Goal: Check status: Check status

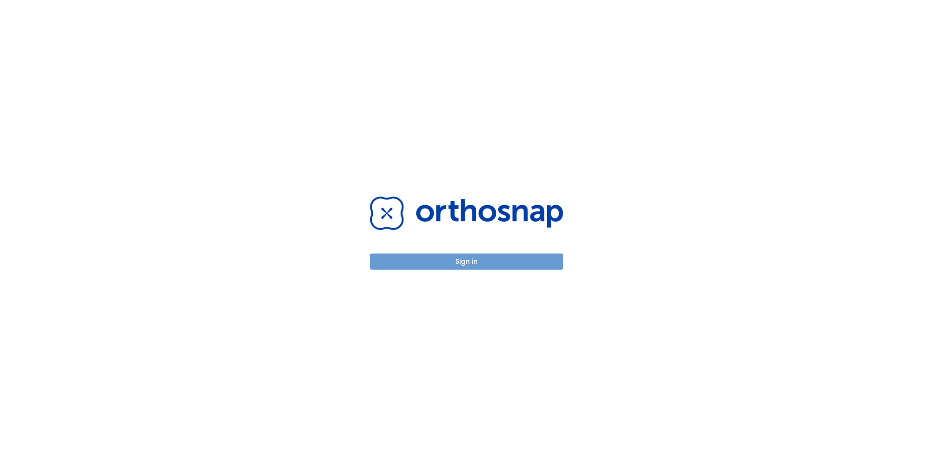
click at [459, 260] on button "Sign in" at bounding box center [466, 261] width 193 height 16
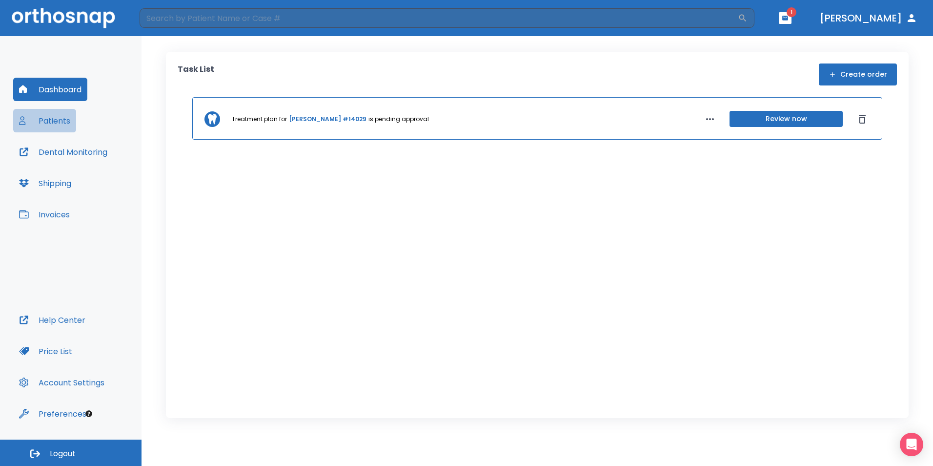
click at [63, 124] on button "Patients" at bounding box center [44, 120] width 63 height 23
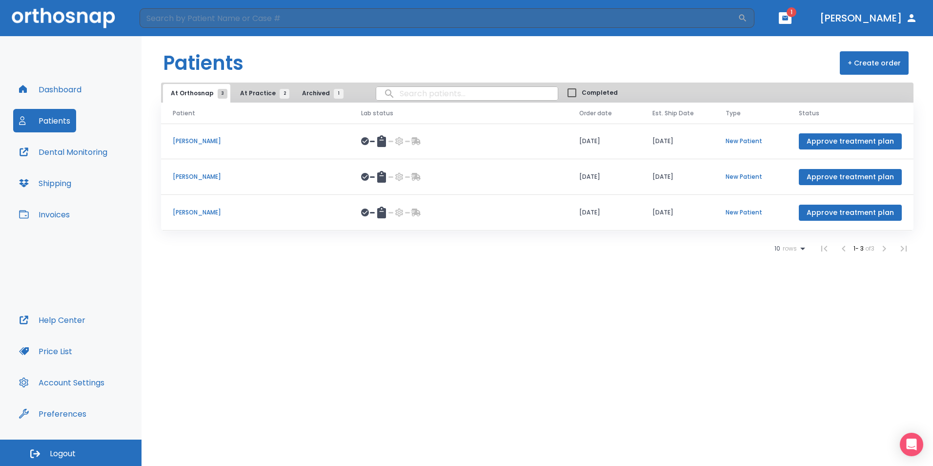
click at [247, 97] on span "At Practice 2" at bounding box center [262, 93] width 44 height 9
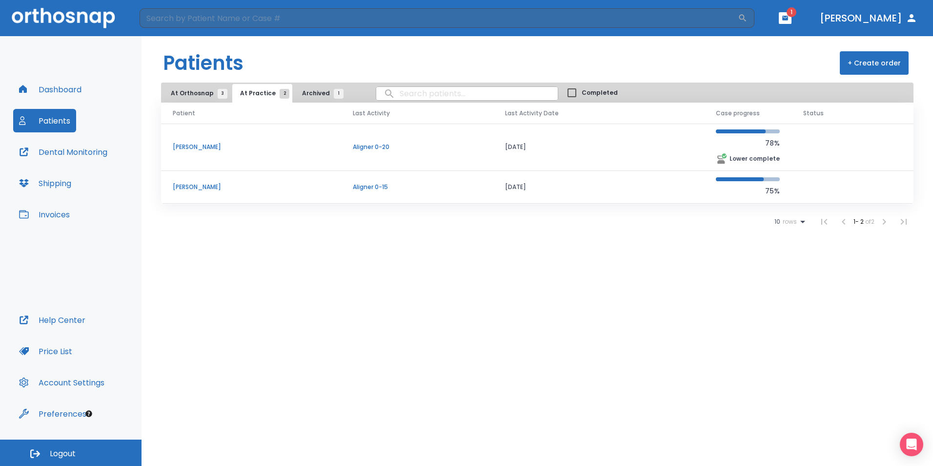
click at [194, 187] on p "Tony Grift" at bounding box center [251, 187] width 157 height 9
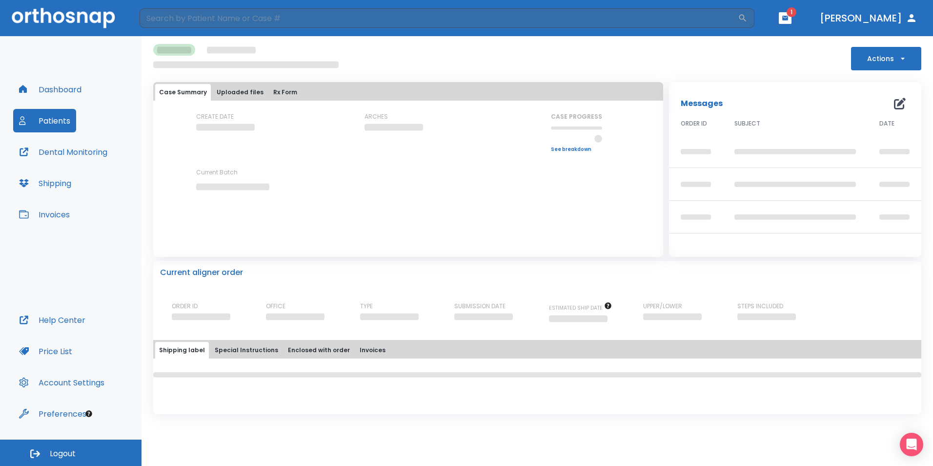
click at [237, 352] on button "Special Instructions" at bounding box center [246, 350] width 71 height 17
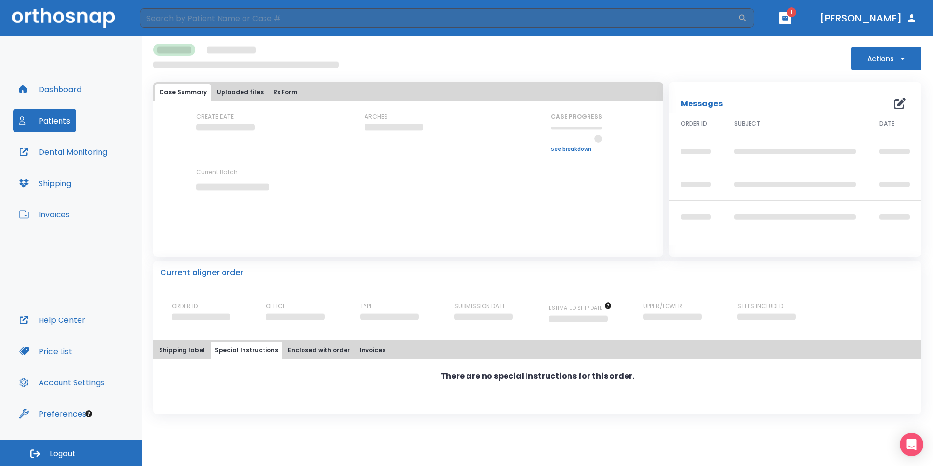
click at [222, 89] on button "Uploaded files" at bounding box center [240, 92] width 55 height 17
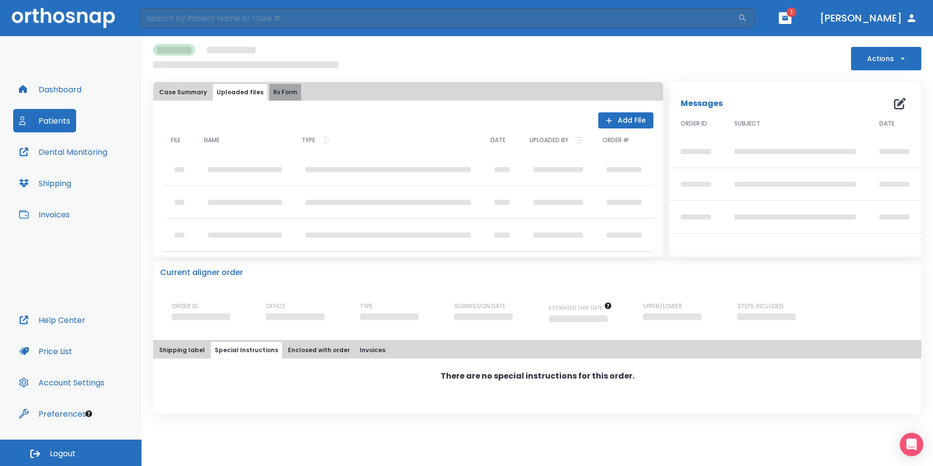
click at [288, 94] on button "Rx Form" at bounding box center [285, 92] width 32 height 17
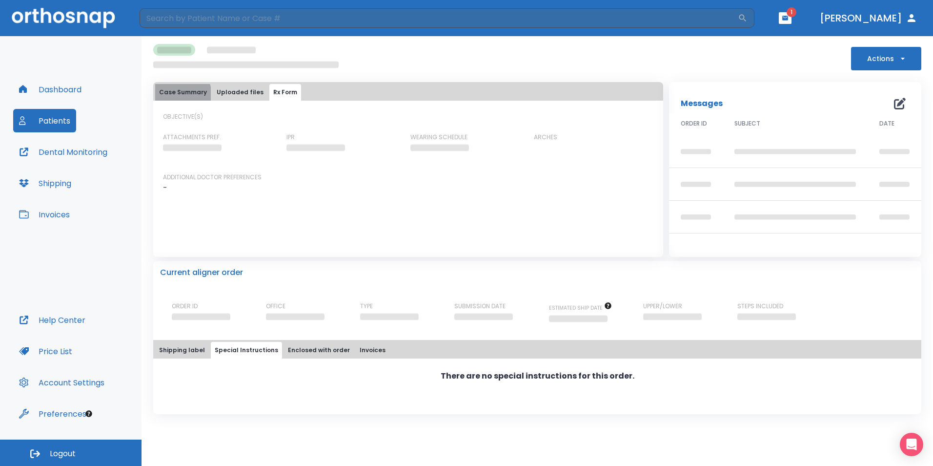
click at [176, 95] on button "Case Summary" at bounding box center [183, 92] width 56 height 17
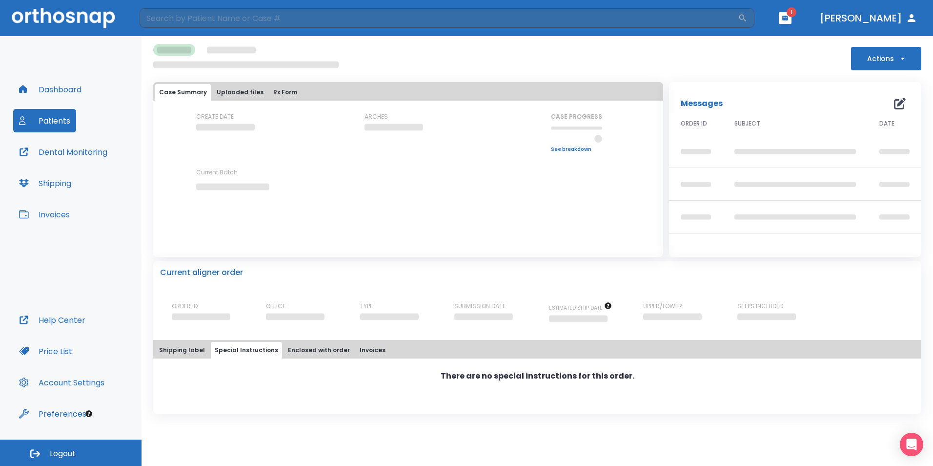
click at [59, 120] on button "Patients" at bounding box center [44, 120] width 63 height 23
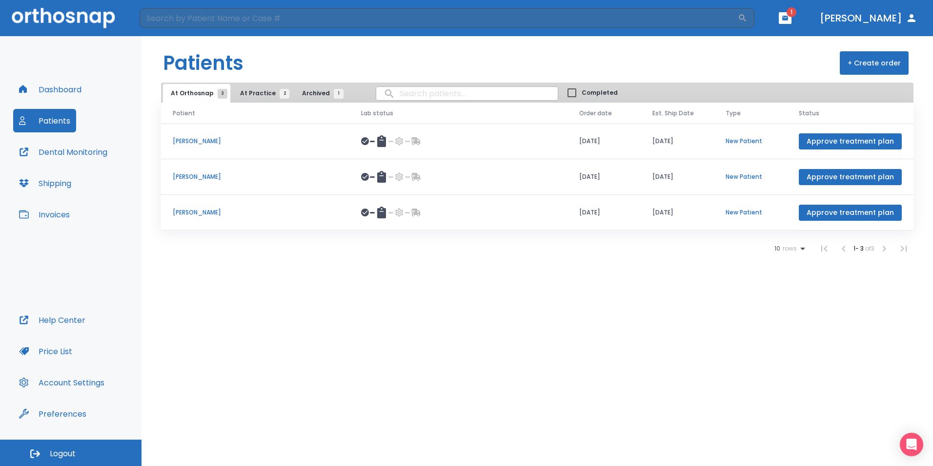
click at [240, 91] on span "At Practice 2" at bounding box center [262, 93] width 44 height 9
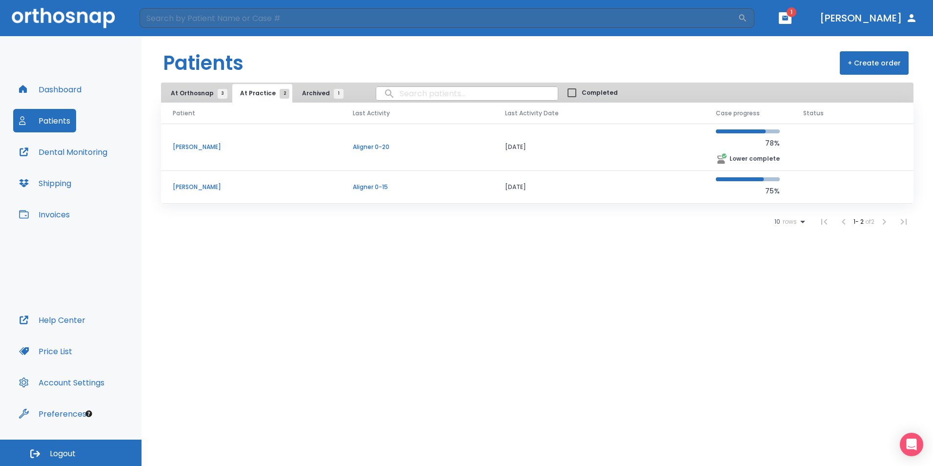
click at [197, 188] on p "Tony Grift" at bounding box center [251, 187] width 157 height 9
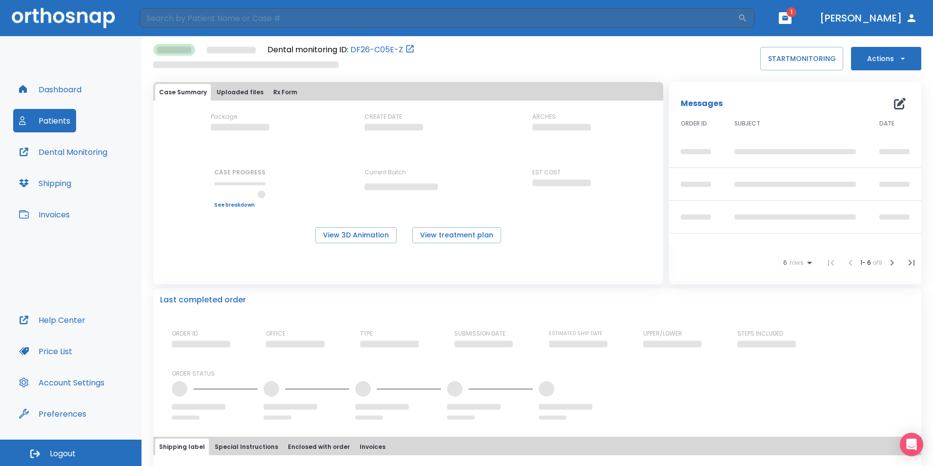
scroll to position [53, 0]
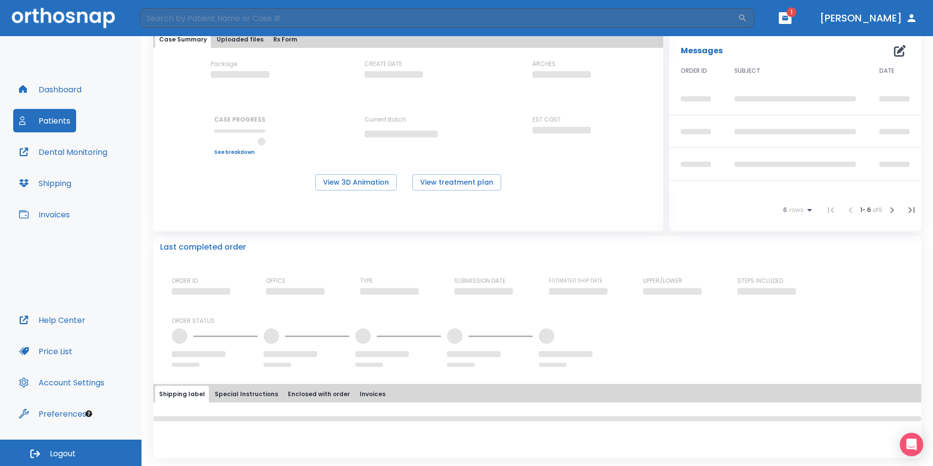
click at [356, 392] on button "Invoices" at bounding box center [373, 394] width 34 height 17
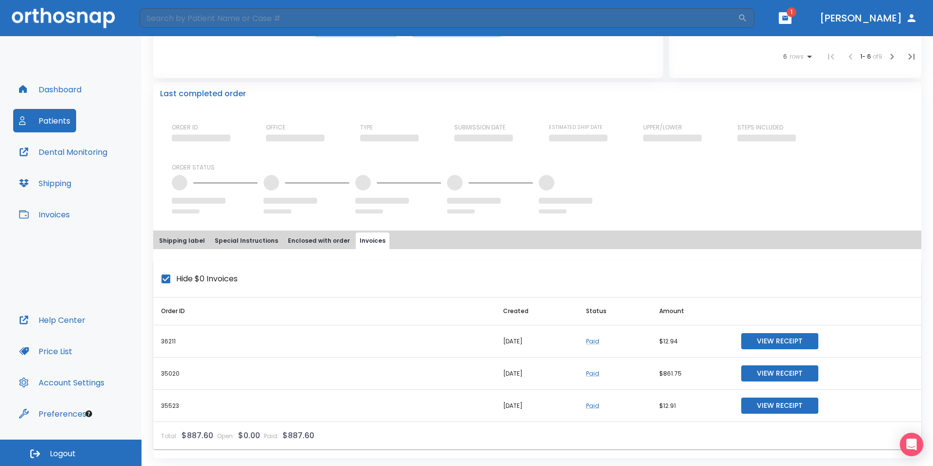
scroll to position [218, 0]
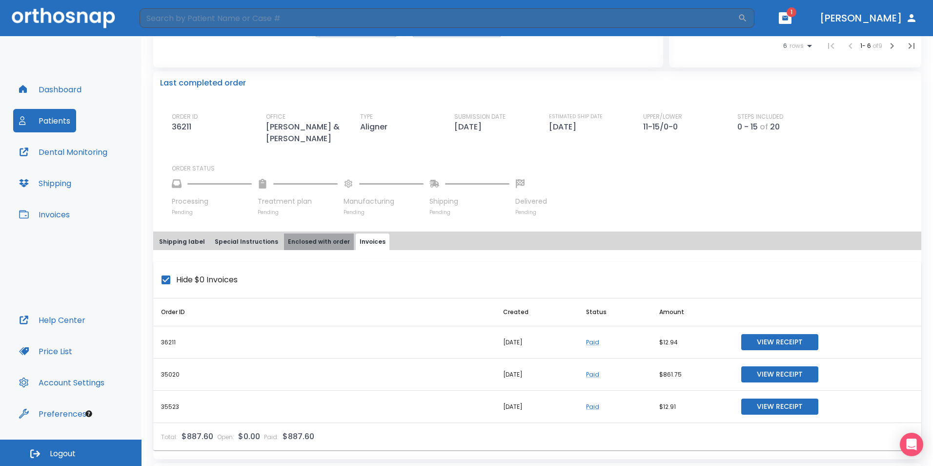
click at [311, 240] on button "Enclosed with order" at bounding box center [319, 241] width 70 height 17
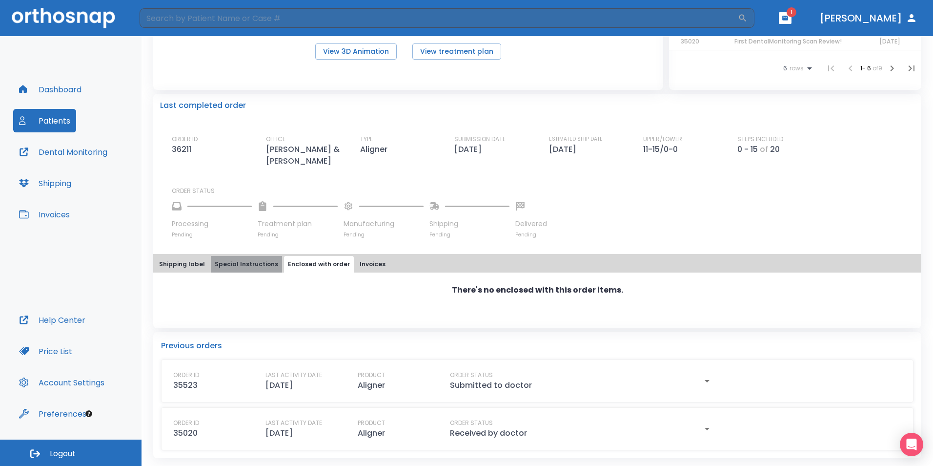
click at [252, 268] on button "Special Instructions" at bounding box center [246, 264] width 71 height 17
click at [161, 268] on button "Shipping label" at bounding box center [182, 264] width 54 height 17
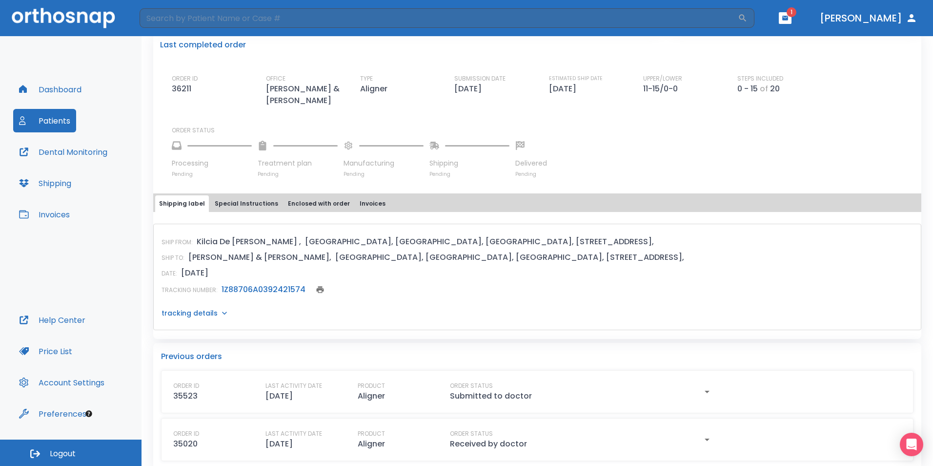
scroll to position [267, 0]
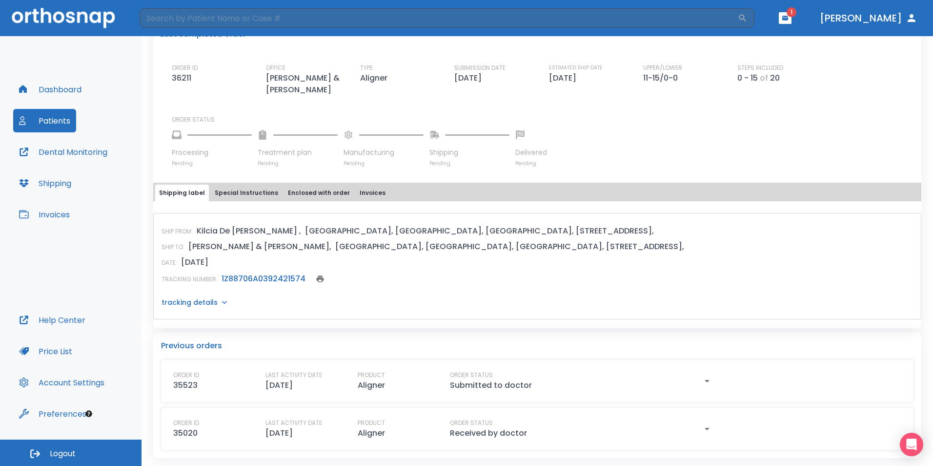
click at [268, 277] on link "1Z88706A0392421574" at bounding box center [264, 278] width 84 height 11
